Goal: Task Accomplishment & Management: Complete application form

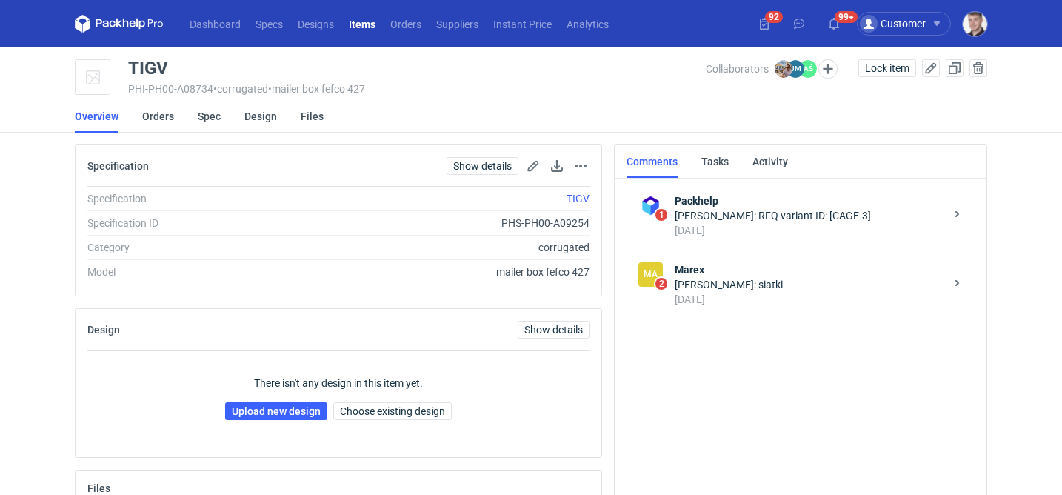
click at [781, 291] on div "Joanna Myślak: siatki" at bounding box center [810, 284] width 270 height 15
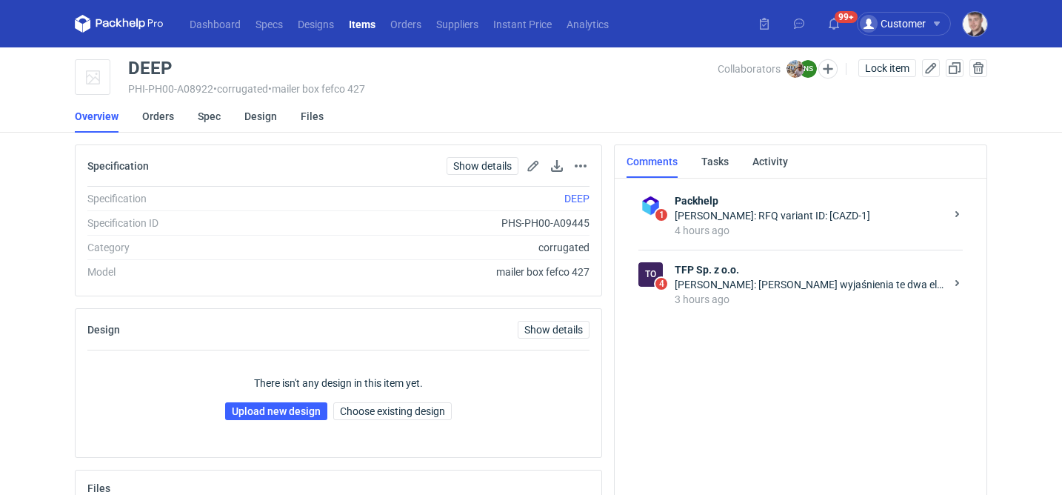
click at [752, 295] on div "3 hours ago" at bounding box center [810, 299] width 270 height 15
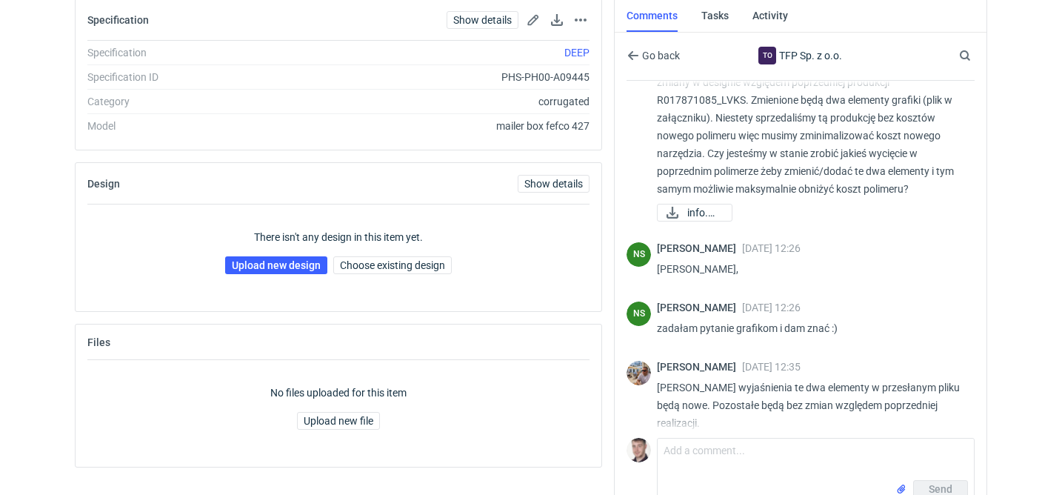
scroll to position [70, 0]
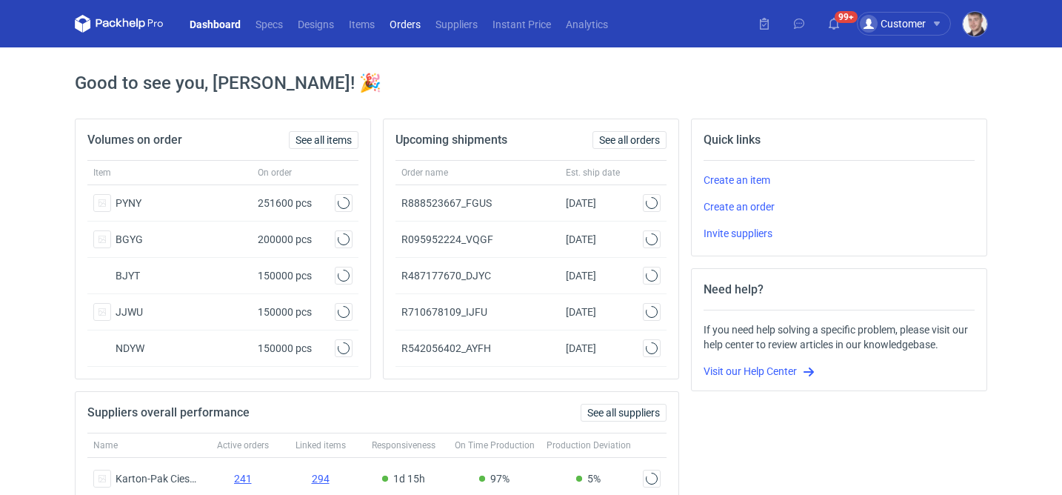
click at [396, 27] on link "Orders" at bounding box center [405, 24] width 46 height 18
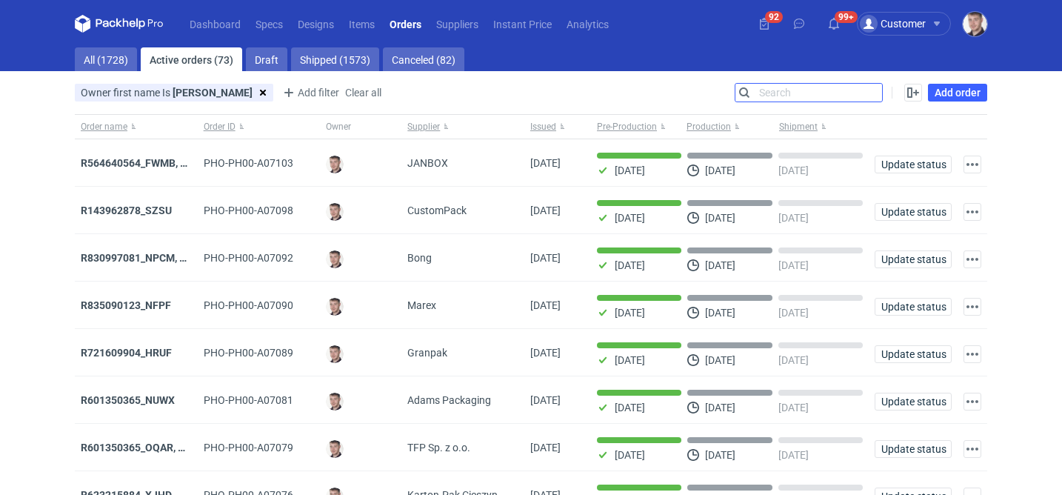
click at [870, 90] on input "Search" at bounding box center [808, 93] width 147 height 18
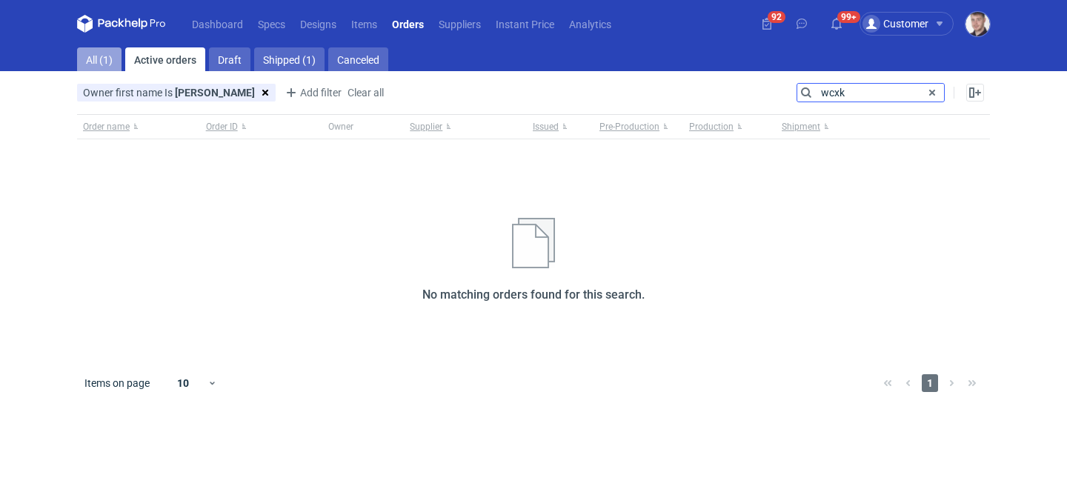
type input "wcxk"
click at [112, 58] on link "All (1)" at bounding box center [99, 59] width 44 height 24
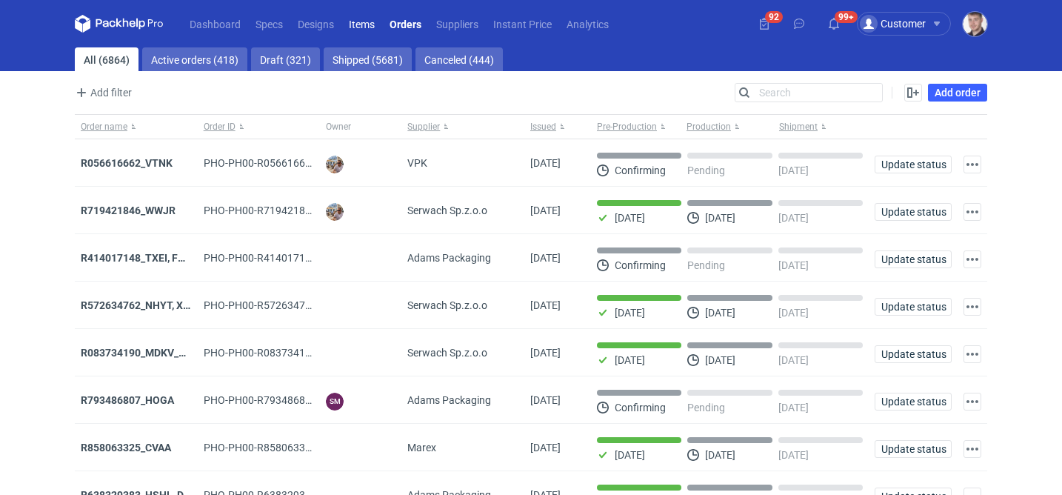
click at [370, 16] on link "Items" at bounding box center [361, 24] width 41 height 18
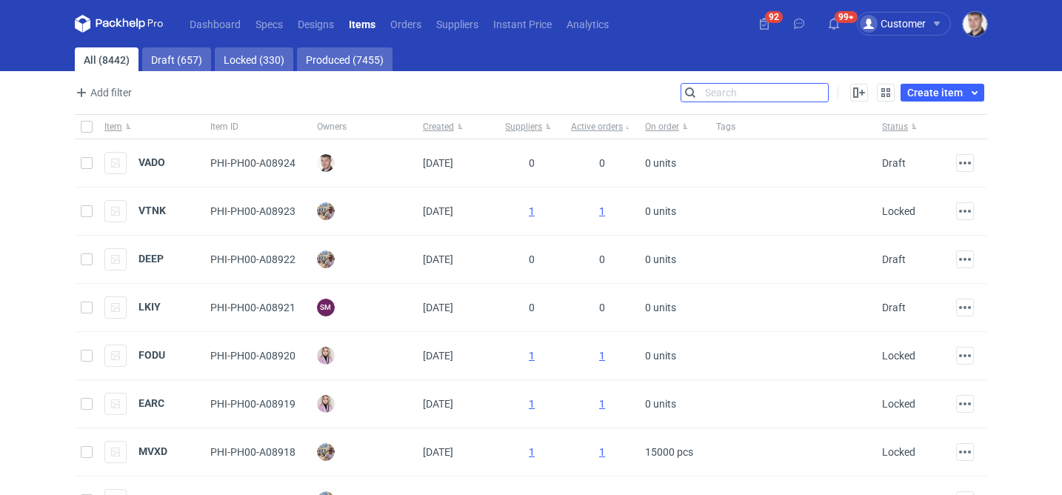
click at [827, 92] on input "Search" at bounding box center [754, 93] width 147 height 18
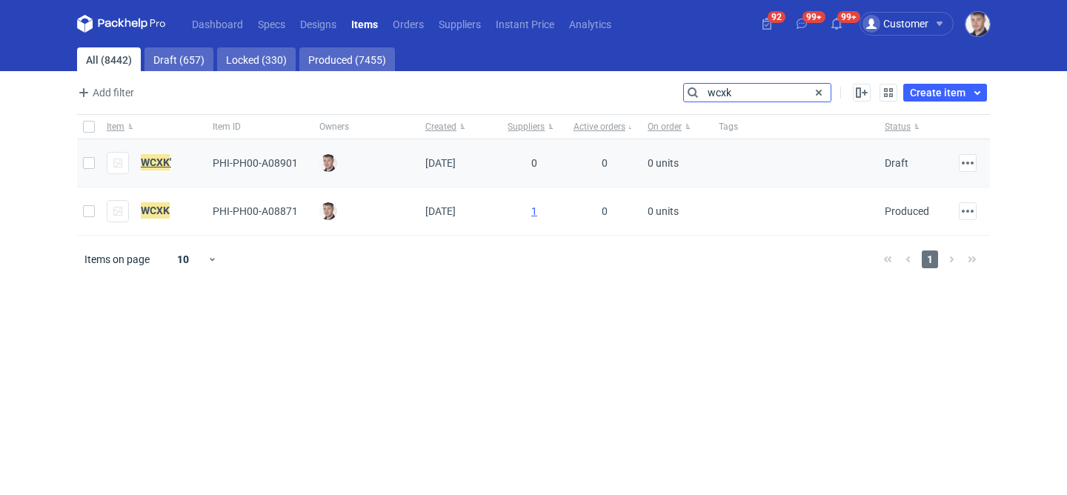
type input "wcxk"
click at [163, 163] on em "WCXK" at bounding box center [155, 162] width 29 height 16
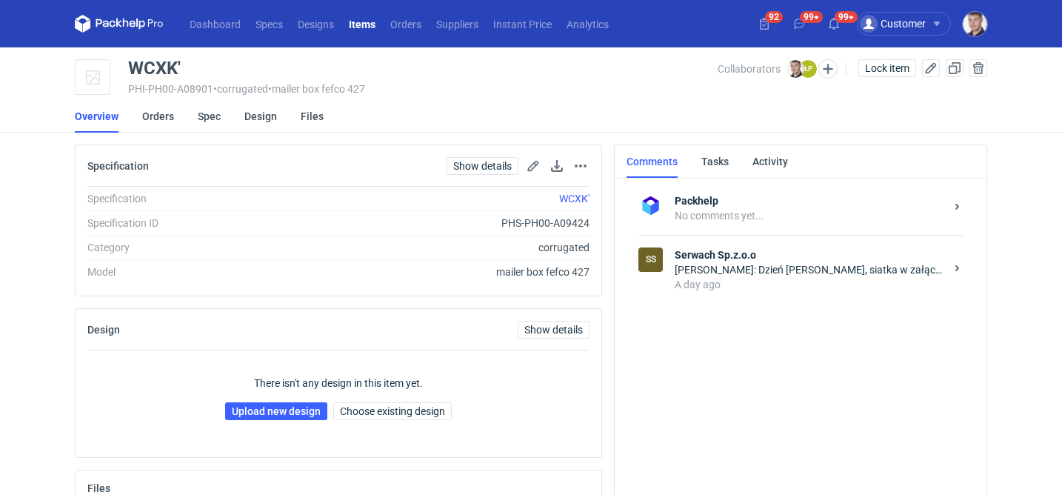
click at [241, 116] on li "Spec" at bounding box center [221, 116] width 47 height 33
click at [254, 116] on link "Design" at bounding box center [260, 116] width 33 height 33
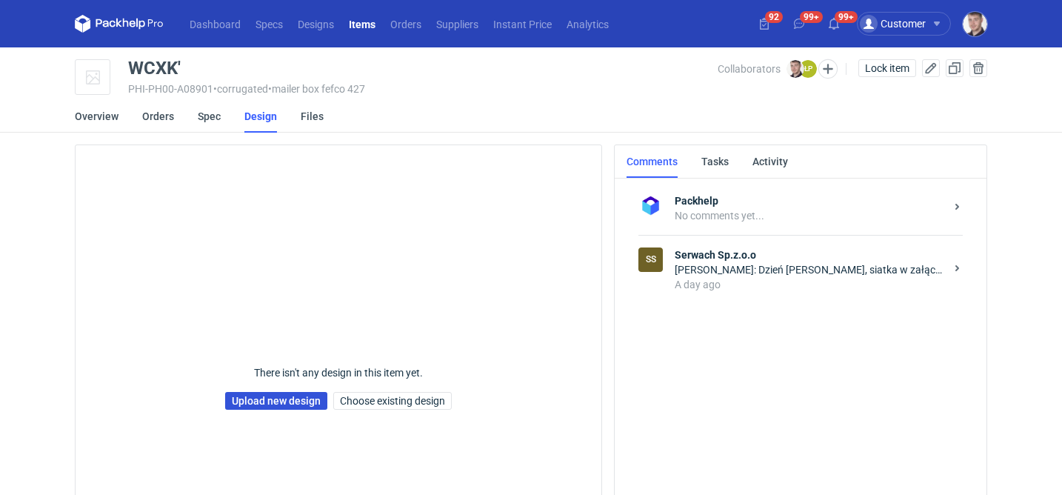
click at [278, 403] on link "Upload new design" at bounding box center [276, 401] width 102 height 18
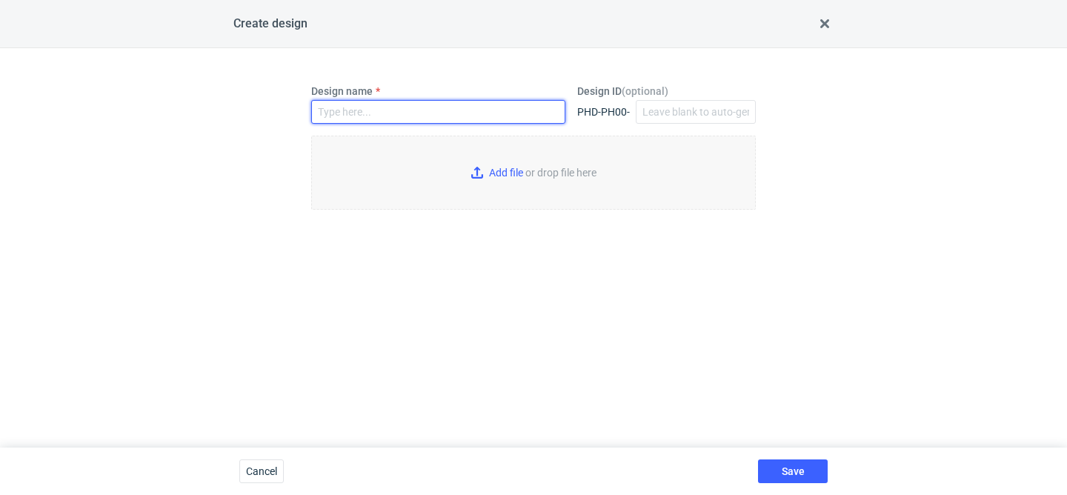
click at [398, 113] on input "Design name" at bounding box center [438, 112] width 254 height 24
type input "WCXK'"
click at [495, 170] on input "Add file or drop file here" at bounding box center [533, 173] width 444 height 74
type input "C:\fakepath\custom____WCXK__d0__oR767376217__inside__v2.pdf"
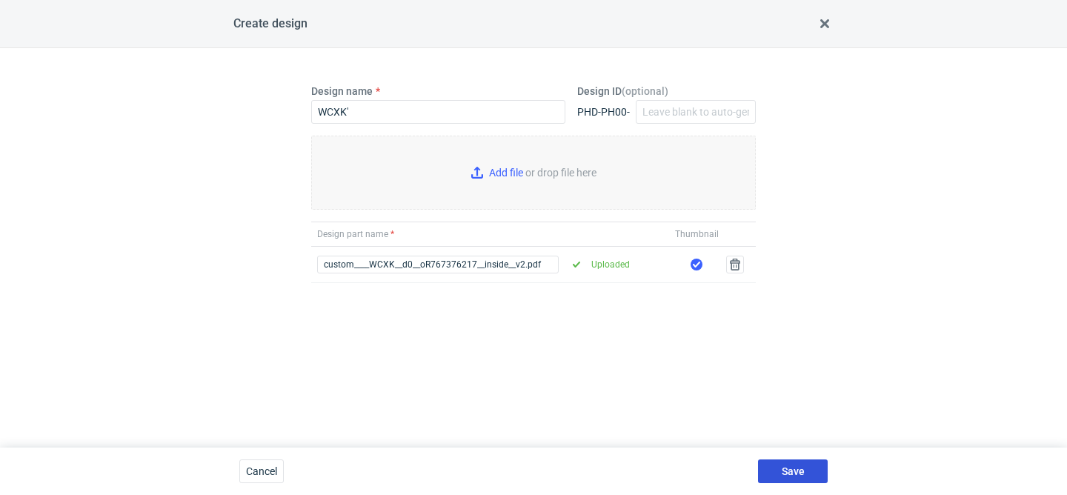
click at [810, 461] on button "Save" at bounding box center [793, 471] width 70 height 24
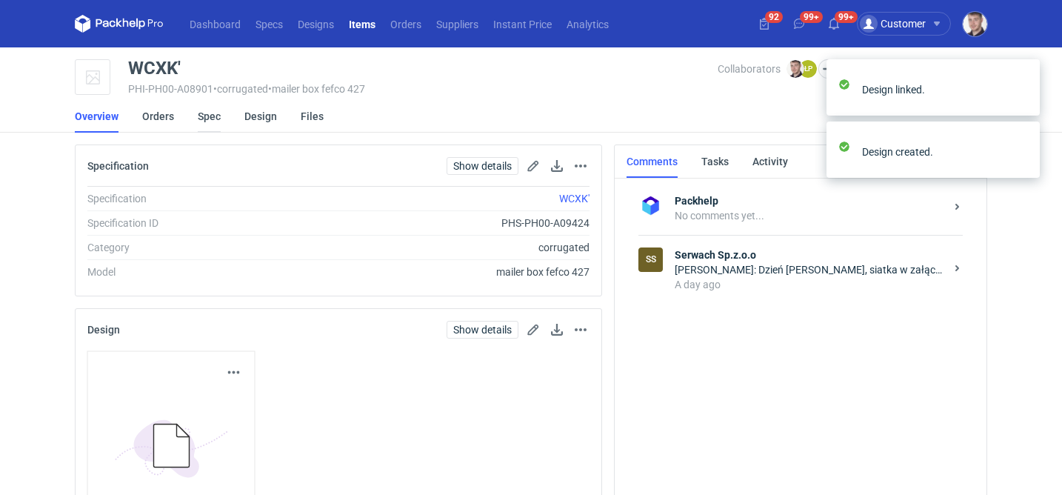
click at [209, 121] on link "Spec" at bounding box center [209, 116] width 23 height 33
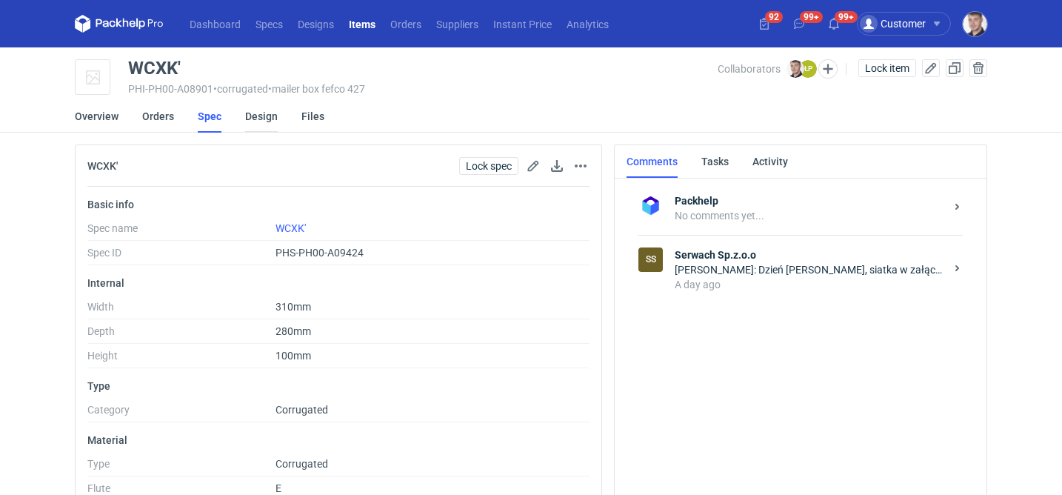
click at [265, 130] on link "Design" at bounding box center [261, 116] width 33 height 33
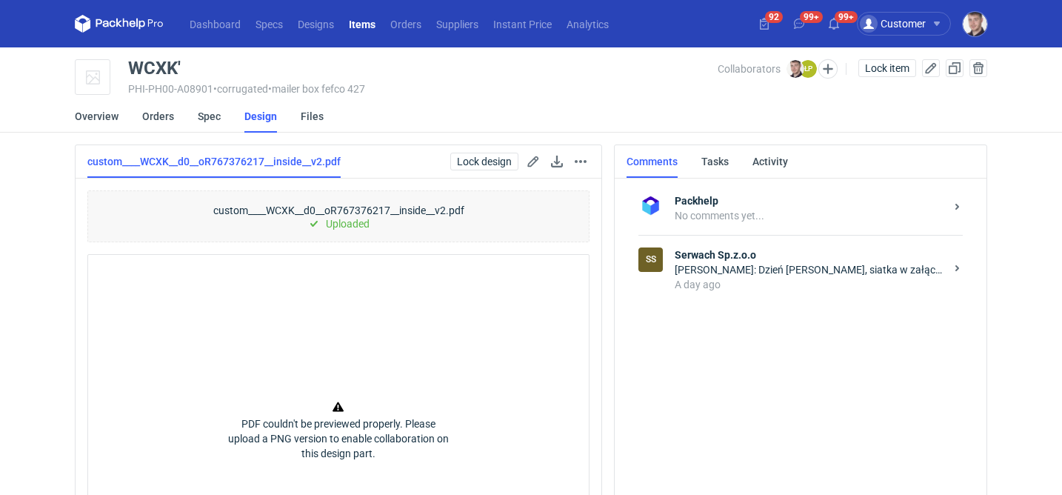
click at [765, 272] on div "Łukasz Postawa: Dzień dobry, siatka w załączniku." at bounding box center [810, 269] width 270 height 15
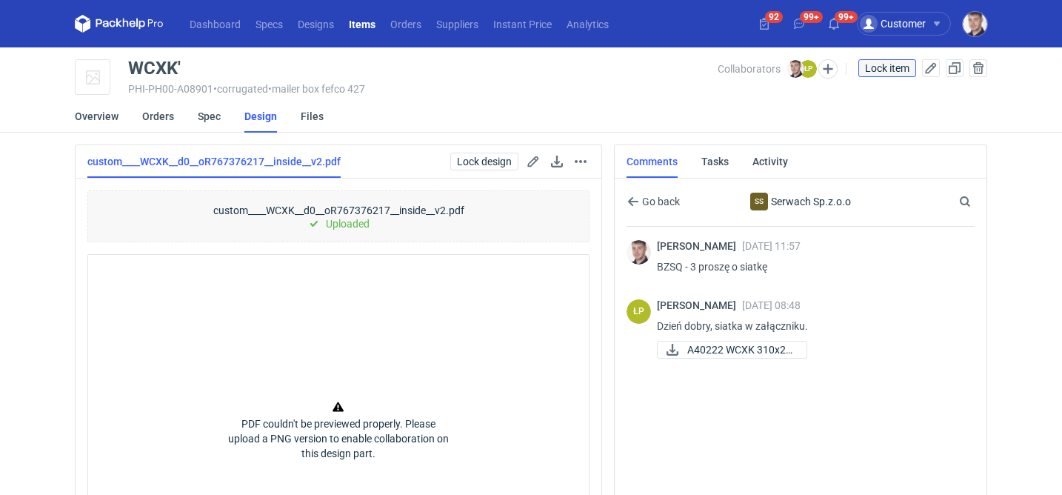
click at [893, 63] on span "Lock item" at bounding box center [887, 68] width 44 height 10
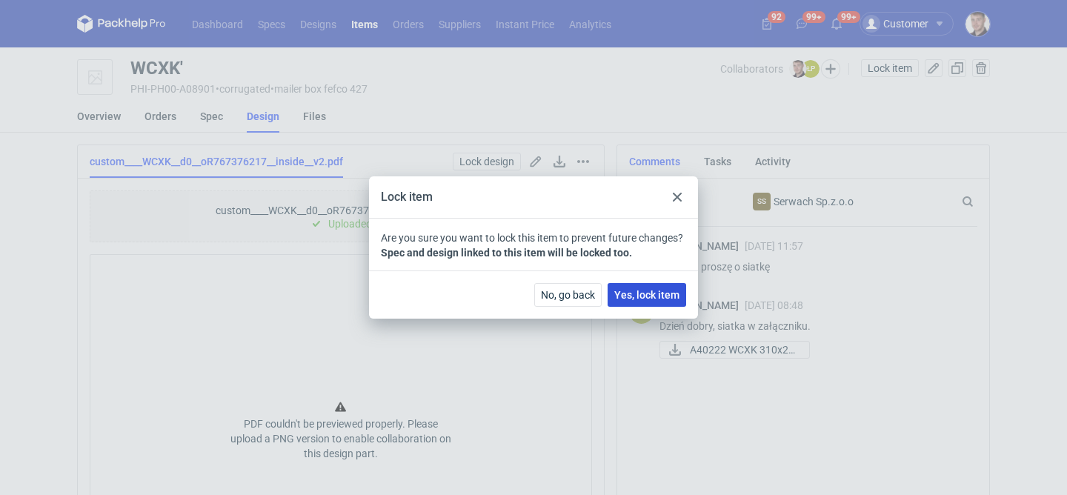
click at [662, 295] on span "Yes, lock item" at bounding box center [646, 295] width 65 height 10
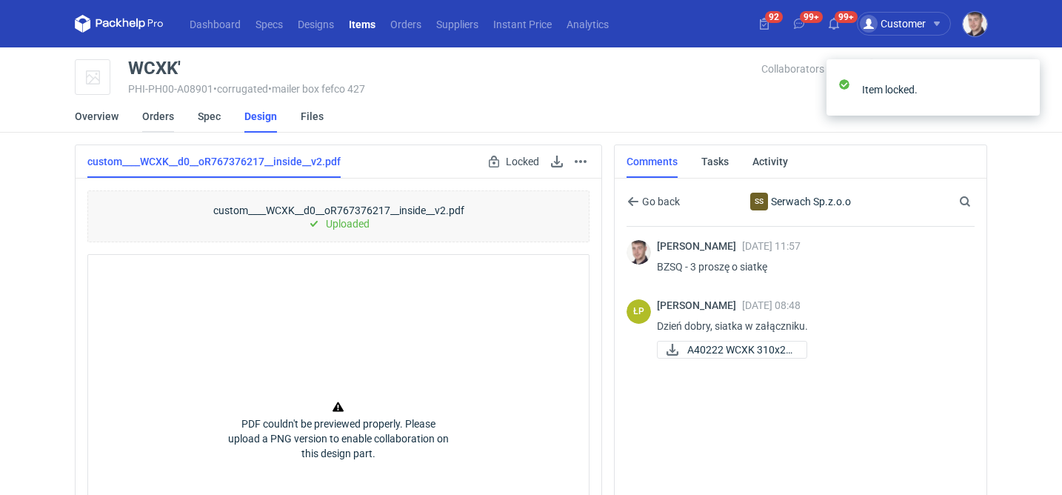
click at [165, 119] on link "Orders" at bounding box center [158, 116] width 32 height 33
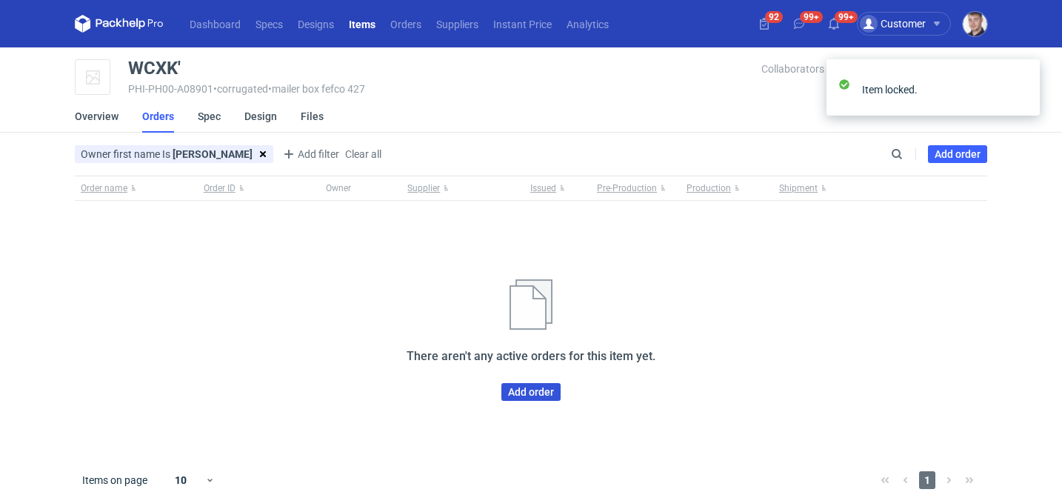
click at [528, 384] on link "Add order" at bounding box center [530, 392] width 59 height 18
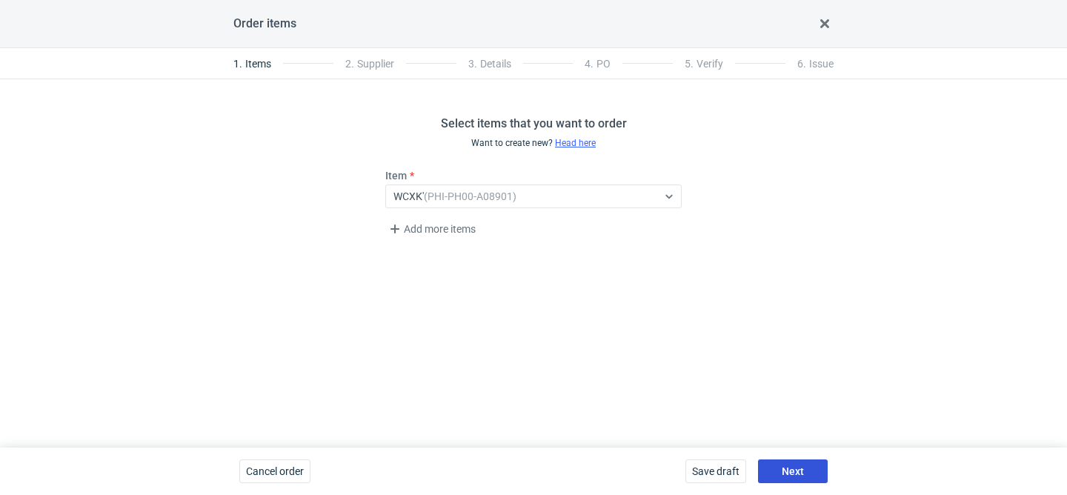
click at [821, 472] on button "Next" at bounding box center [793, 471] width 70 height 24
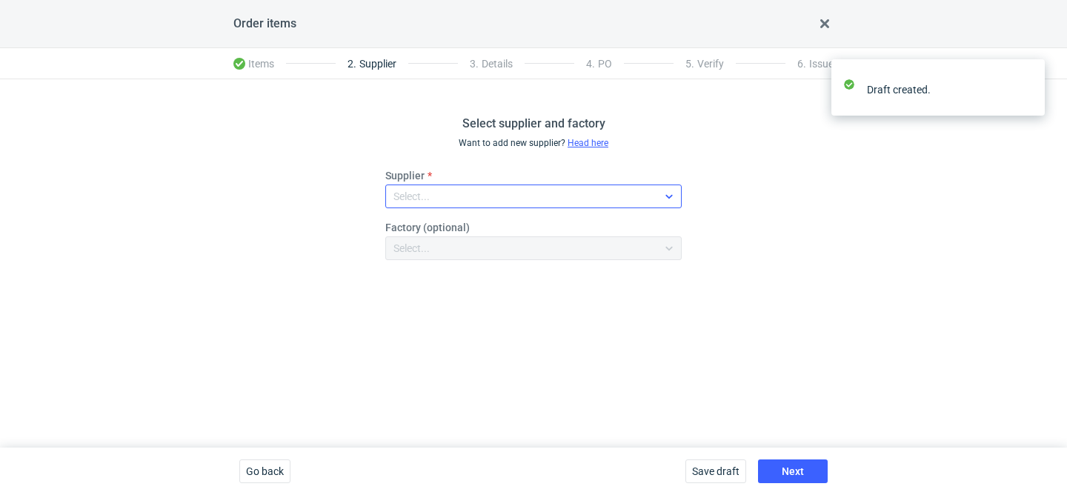
click at [553, 200] on div "Select..." at bounding box center [521, 196] width 271 height 21
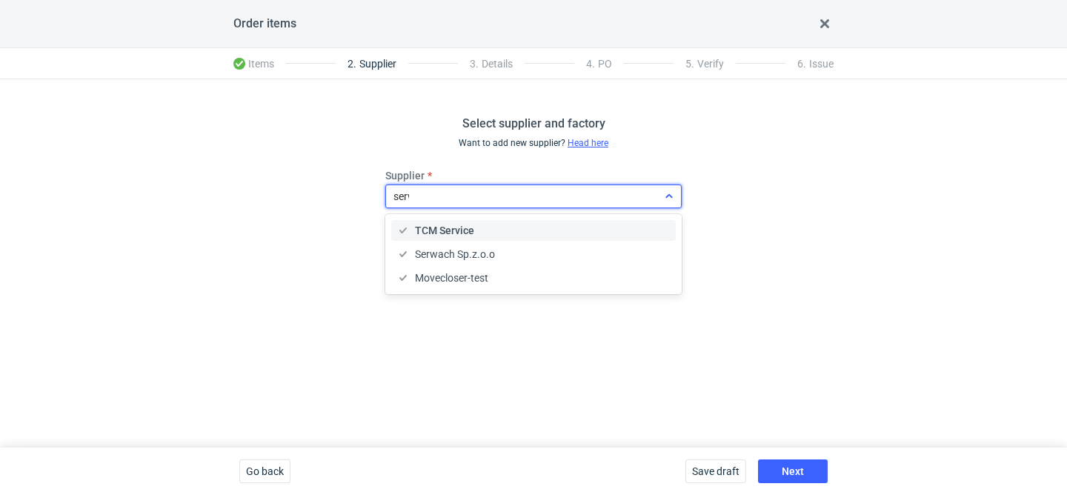
type input "serwa"
click at [503, 224] on div "Serwach Sp.z.o.o" at bounding box center [533, 230] width 273 height 15
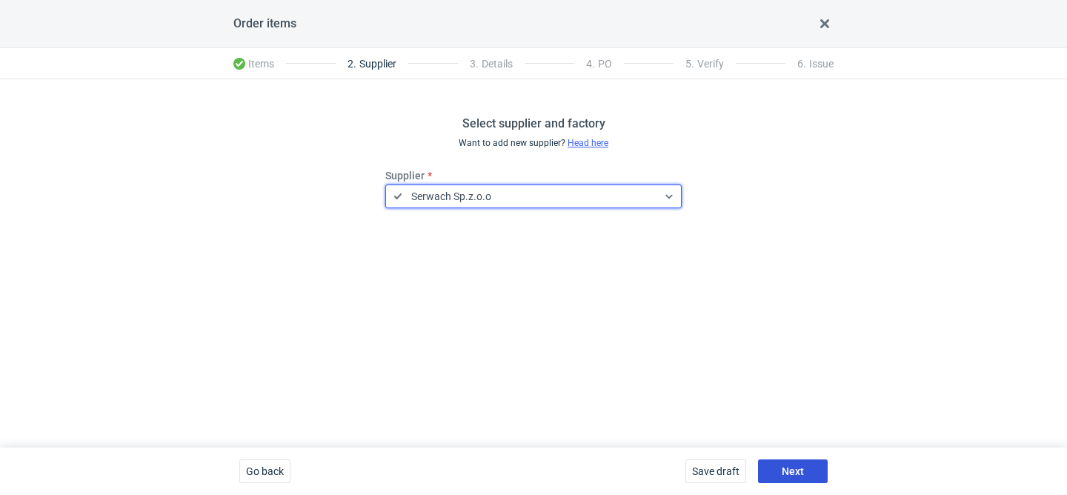
click at [788, 475] on span "Next" at bounding box center [792, 471] width 22 height 10
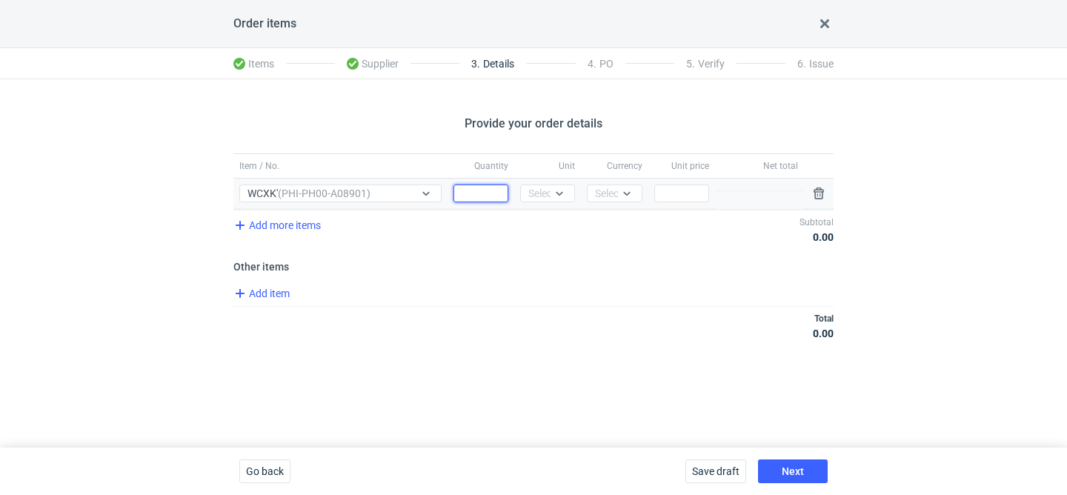
click at [498, 194] on input "Quantity" at bounding box center [480, 193] width 55 height 18
type input "8000"
click at [544, 186] on div "Select..." at bounding box center [546, 193] width 36 height 15
click at [541, 213] on div "pcs kg m³ pgs" at bounding box center [549, 260] width 46 height 98
click at [566, 213] on div "pcs kg m³ pgs" at bounding box center [549, 260] width 46 height 98
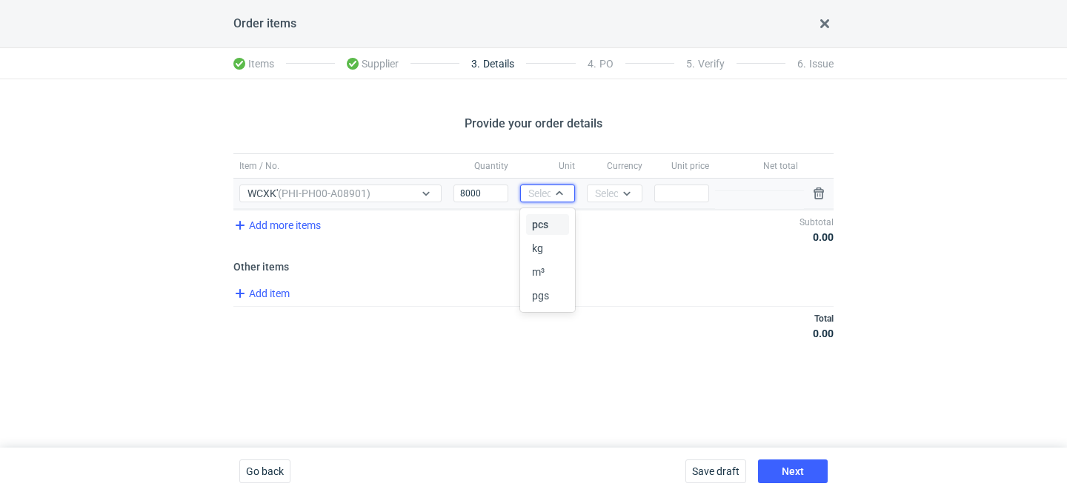
click at [547, 224] on span "pcs" at bounding box center [540, 224] width 16 height 15
click at [604, 209] on div at bounding box center [533, 209] width 600 height 1
click at [613, 200] on div "Select..." at bounding box center [613, 193] width 36 height 15
click at [610, 217] on span "PLN" at bounding box center [608, 224] width 20 height 15
click at [690, 182] on div "Price" at bounding box center [681, 194] width 67 height 30
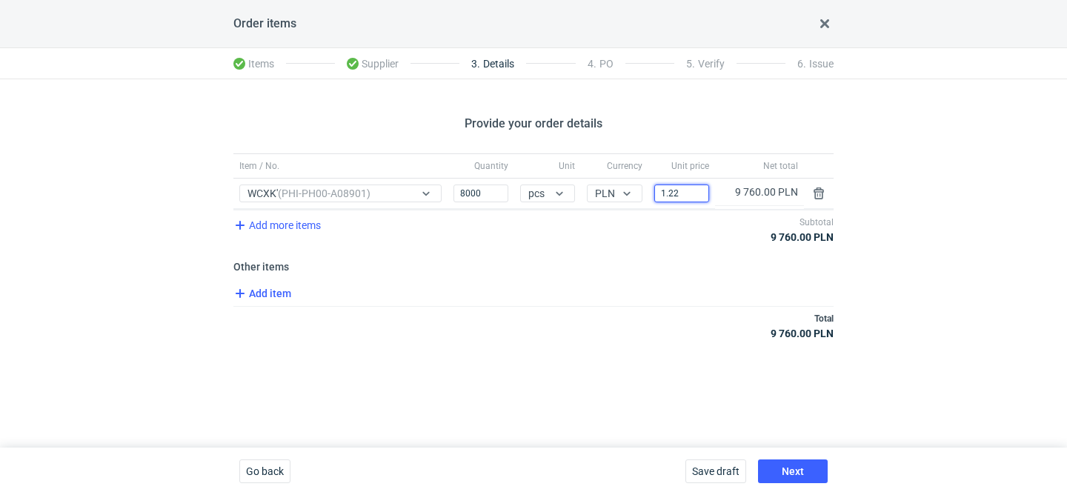
type input "1.22"
click at [273, 297] on span "Add item" at bounding box center [261, 293] width 60 height 18
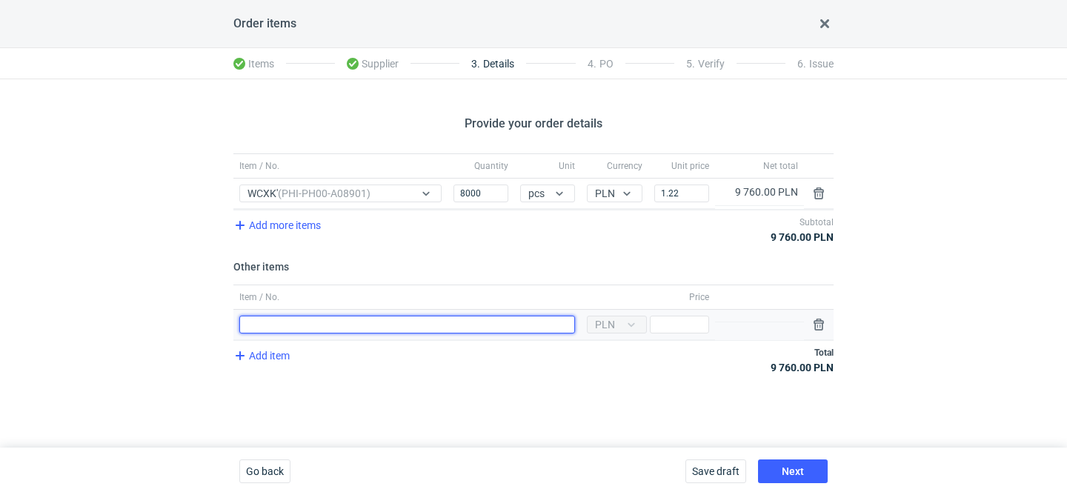
click at [316, 321] on input "Item / No." at bounding box center [407, 325] width 336 height 18
type input "narzędzia"
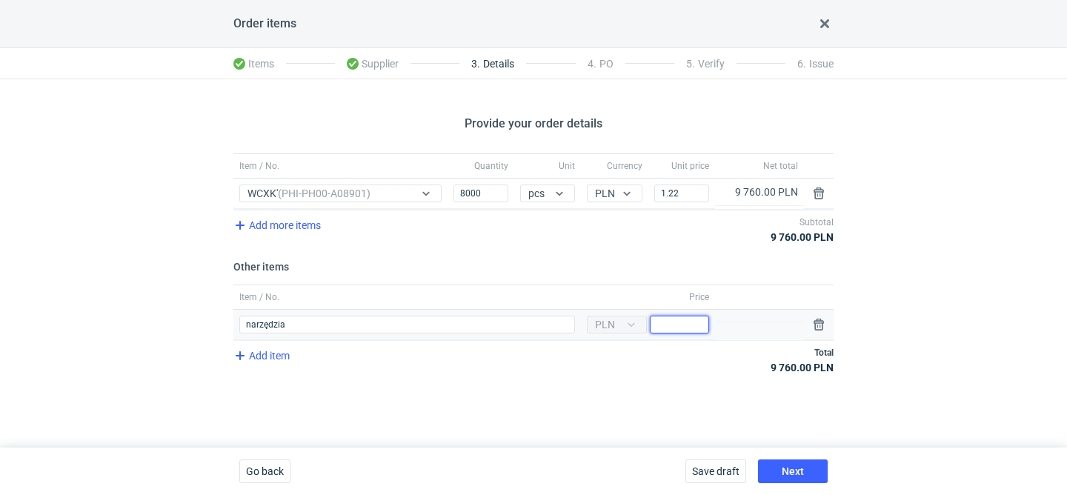
click at [664, 318] on input "Price" at bounding box center [679, 325] width 59 height 18
type input "2700"
click at [781, 450] on div "Save draft Next" at bounding box center [756, 470] width 154 height 47
click at [781, 457] on div "Save draft Next" at bounding box center [756, 470] width 154 height 47
click at [781, 463] on button "Next" at bounding box center [793, 471] width 70 height 24
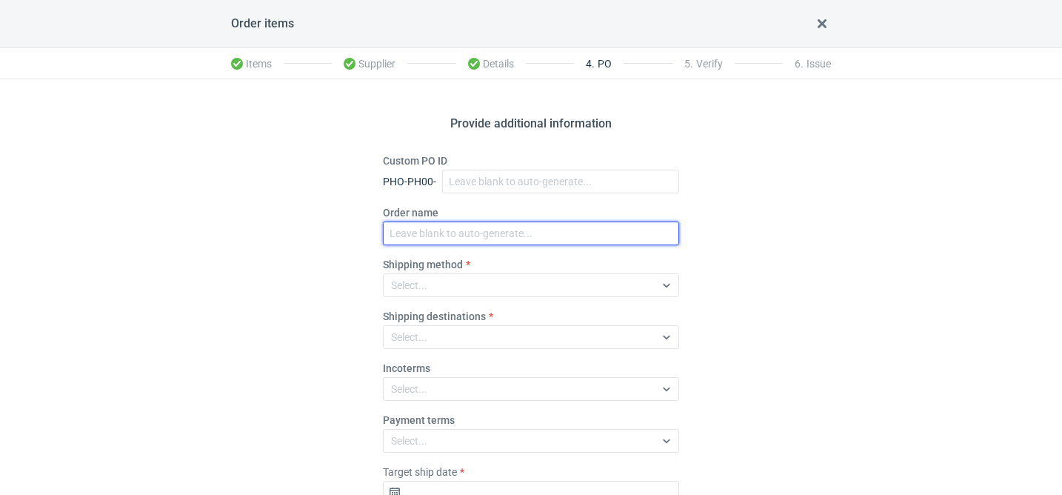
click at [486, 232] on input "Order name" at bounding box center [531, 233] width 296 height 24
paste input "R767376217"
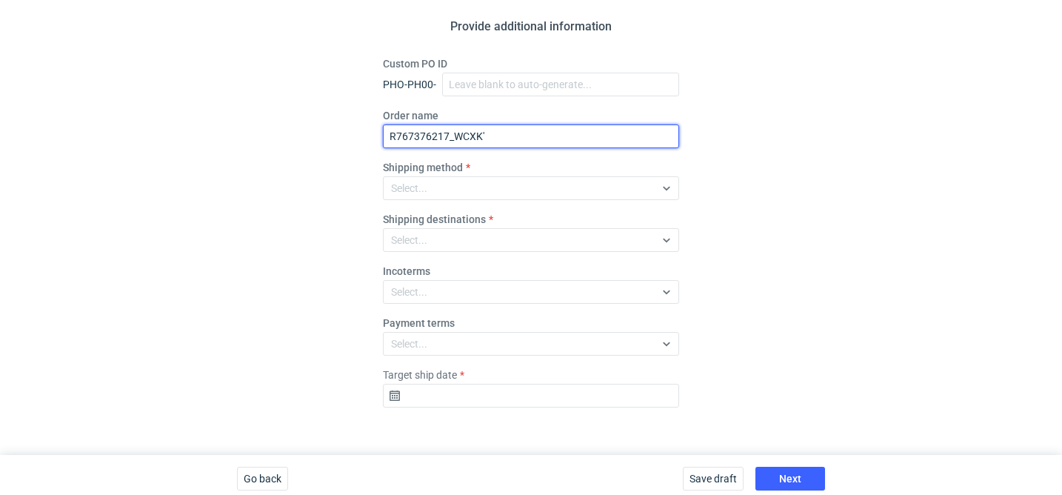
scroll to position [104, 0]
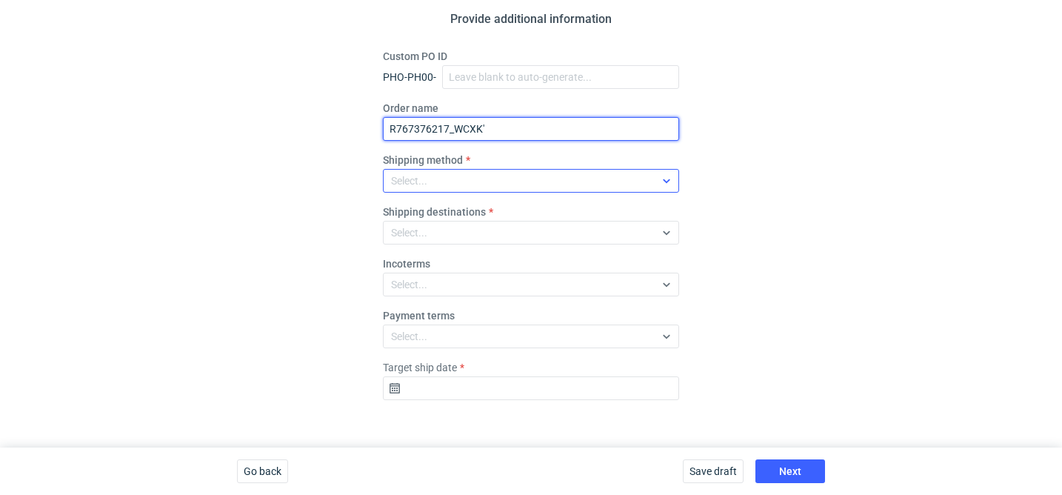
type input "R767376217_WCXK'"
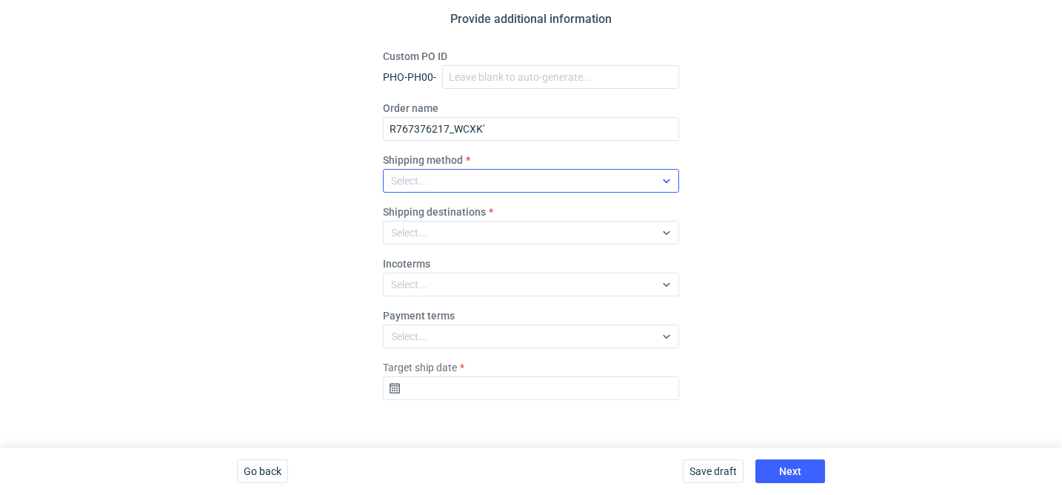
click at [481, 184] on div "Select..." at bounding box center [519, 180] width 271 height 21
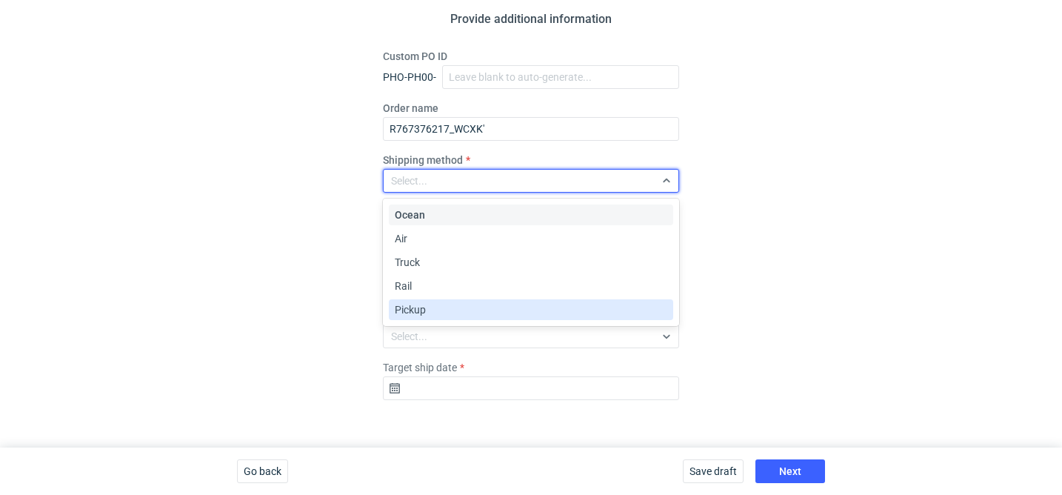
click at [441, 313] on div "Pickup" at bounding box center [531, 309] width 273 height 15
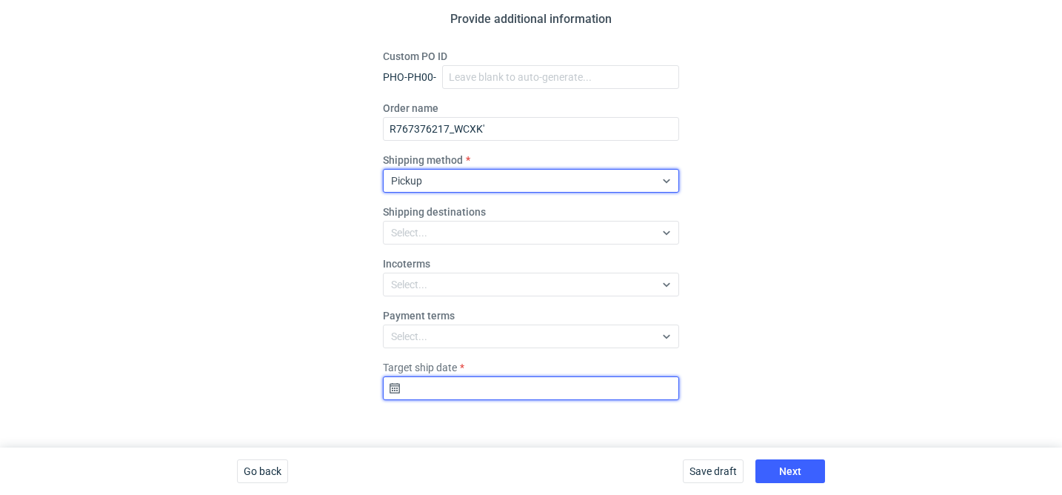
click at [442, 393] on input "Target ship date" at bounding box center [531, 388] width 296 height 24
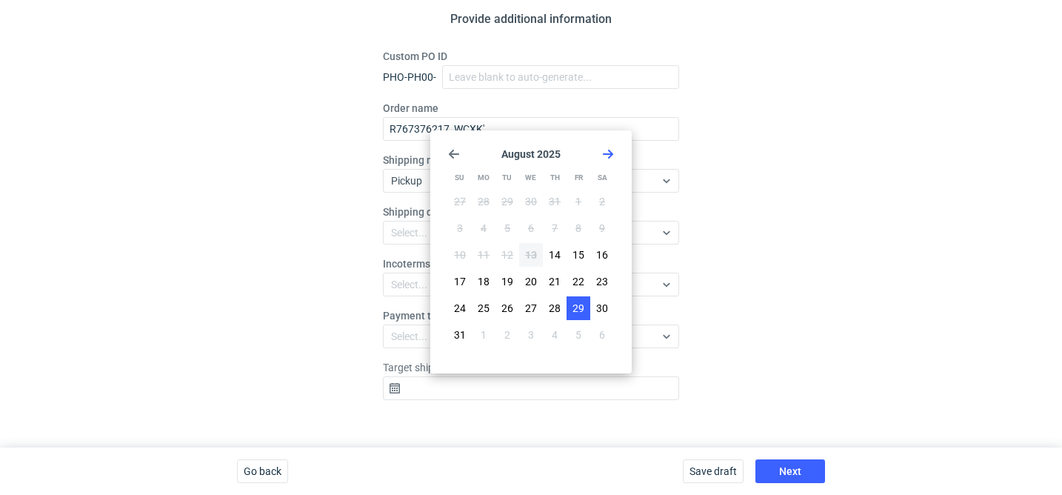
click at [578, 304] on span "29" at bounding box center [579, 308] width 12 height 15
type input "2025-08-29"
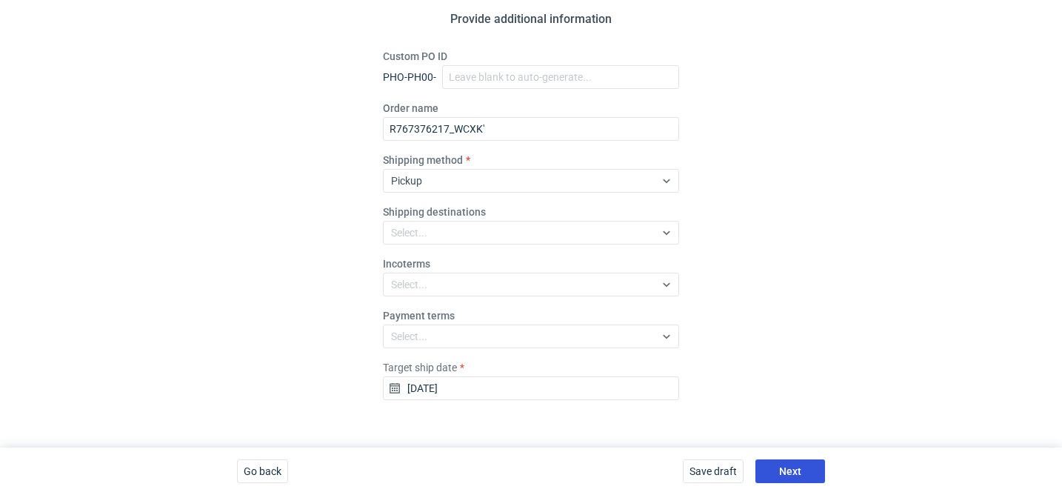
click at [791, 466] on span "Next" at bounding box center [790, 471] width 22 height 10
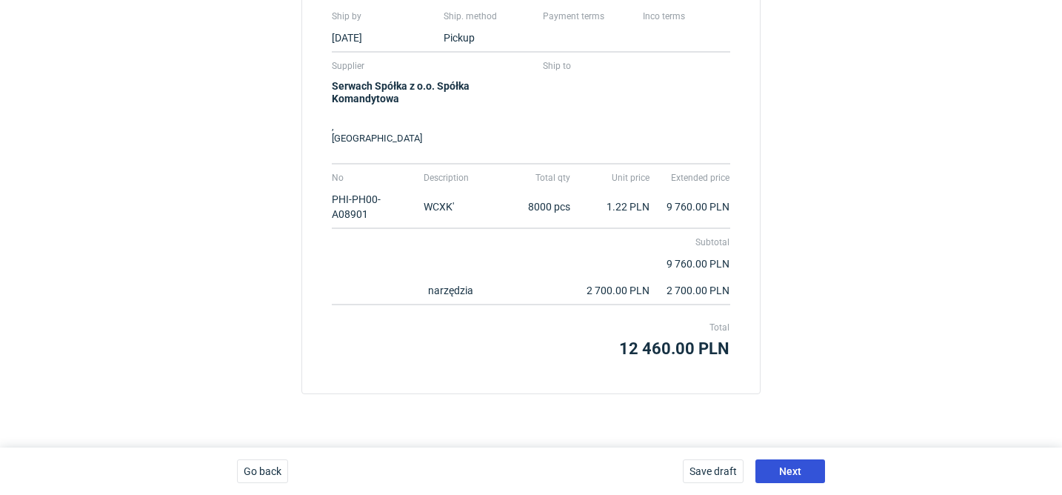
click at [796, 469] on span "Next" at bounding box center [790, 471] width 22 height 10
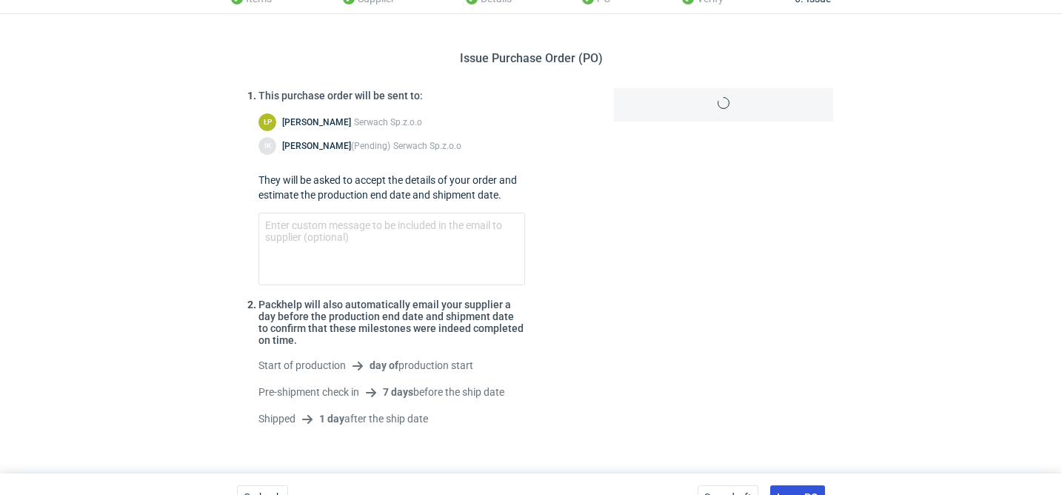
scroll to position [91, 0]
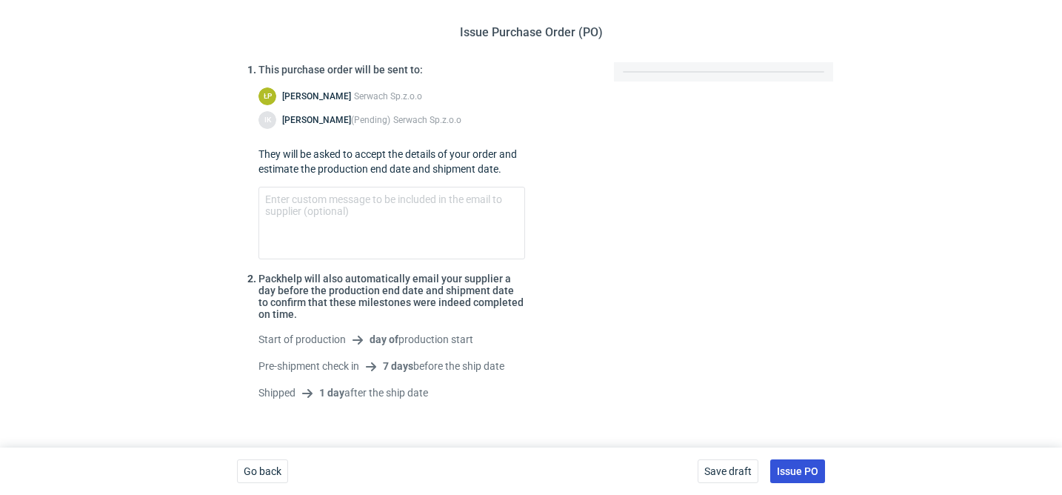
click at [813, 477] on button "Issue PO" at bounding box center [797, 471] width 55 height 24
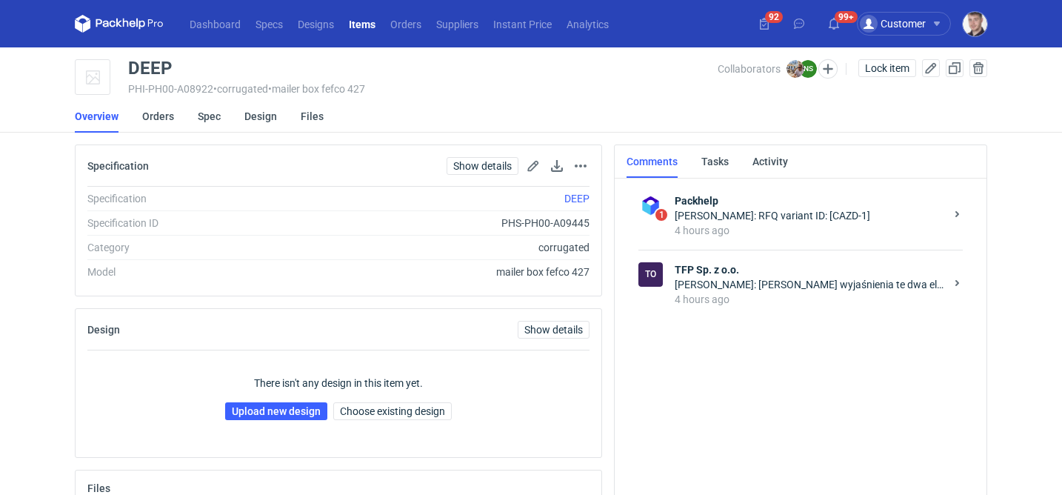
click at [738, 273] on strong "TFP Sp. z o.o." at bounding box center [810, 269] width 270 height 15
